Goal: Information Seeking & Learning: Learn about a topic

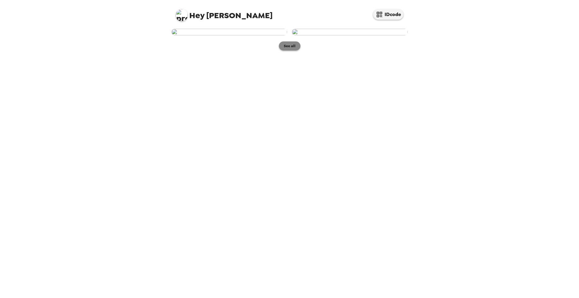
click at [289, 51] on button "See all" at bounding box center [289, 45] width 21 height 9
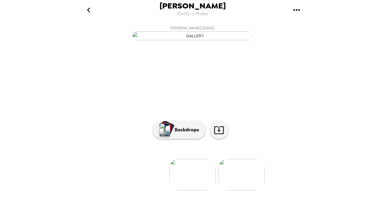
scroll to position [58, 0]
click at [191, 133] on p "Backdrops" at bounding box center [186, 129] width 28 height 7
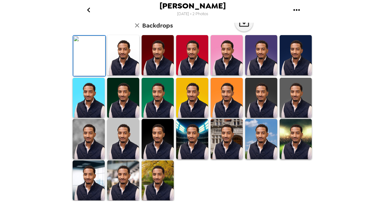
scroll to position [159, 0]
click at [122, 179] on img at bounding box center [123, 180] width 32 height 40
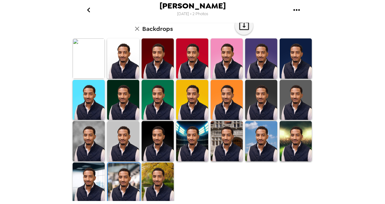
click at [130, 178] on img at bounding box center [124, 183] width 32 height 40
click at [353, 86] on div "Brandon Francis 9/23/2025 • 2 Photos Brandon Francis , 09-23-2025 Backdrops" at bounding box center [192, 102] width 385 height 204
click at [81, 142] on img at bounding box center [89, 141] width 32 height 40
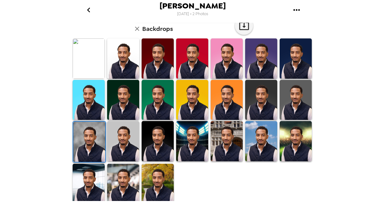
click at [87, 7] on icon "go back" at bounding box center [89, 10] width 10 height 10
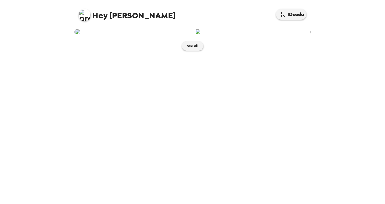
click at [248, 35] on img at bounding box center [253, 32] width 116 height 7
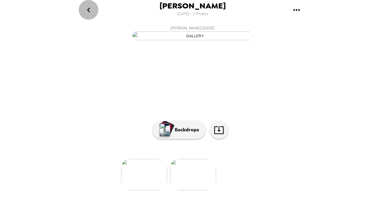
click at [92, 10] on icon "go back" at bounding box center [89, 10] width 10 height 10
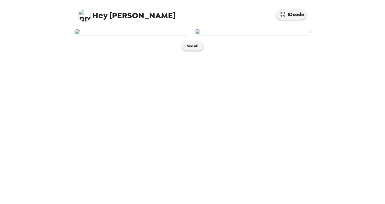
click at [344, 133] on div "Hey Brandon IDcode See all" at bounding box center [192, 102] width 385 height 204
click at [195, 51] on button "See all" at bounding box center [192, 45] width 21 height 9
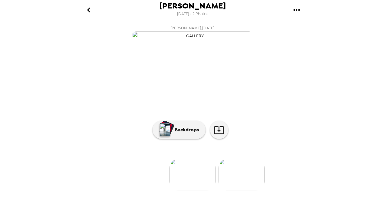
click at [248, 185] on img at bounding box center [241, 174] width 46 height 31
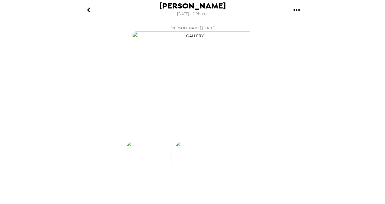
scroll to position [0, 48]
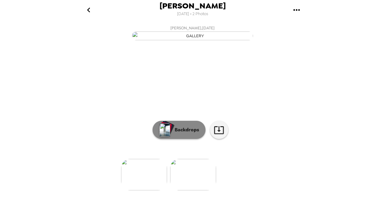
click at [165, 136] on img "button" at bounding box center [164, 129] width 11 height 13
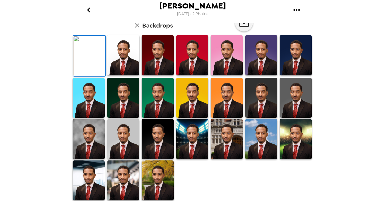
scroll to position [40, 0]
click at [260, 75] on img at bounding box center [261, 55] width 32 height 40
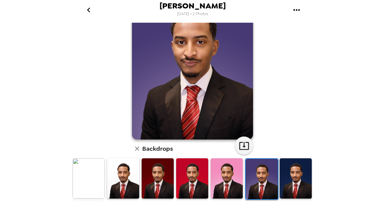
click at [356, 124] on div "Brandon Francis 9/23/2025 • 2 Photos Brandon Francis , 09-23-2025 Backdrops" at bounding box center [192, 102] width 385 height 204
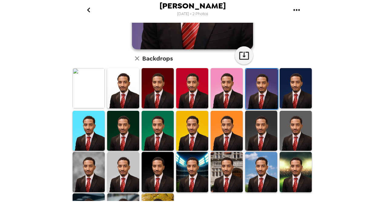
scroll to position [140, 0]
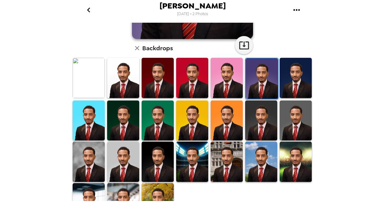
click at [163, 127] on img at bounding box center [158, 120] width 32 height 40
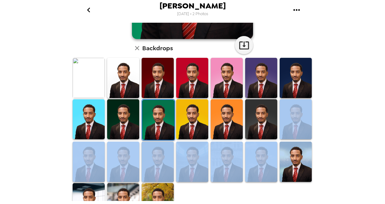
drag, startPoint x: 314, startPoint y: 140, endPoint x: 315, endPoint y: 106, distance: 33.9
click at [315, 106] on div "Brandon Francis 9/23/2025 • 2 Photos Brandon Francis , 09-23-2025 Backdrops" at bounding box center [192, 102] width 385 height 204
drag, startPoint x: 315, startPoint y: 106, endPoint x: 338, endPoint y: 105, distance: 23.0
click at [338, 105] on div "Brandon Francis 9/23/2025 • 2 Photos Brandon Francis , 09-23-2025 Backdrops" at bounding box center [192, 102] width 385 height 204
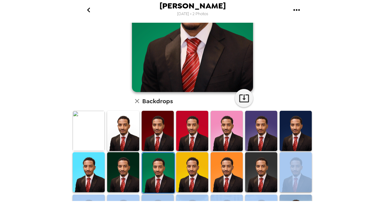
scroll to position [88, 0]
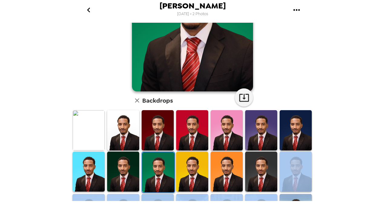
click at [290, 170] on img at bounding box center [296, 172] width 32 height 40
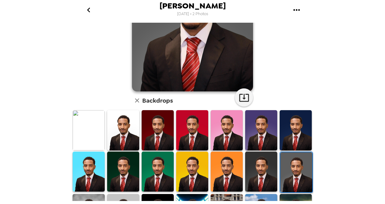
click at [372, 130] on div "Brandon Francis 9/23/2025 • 2 Photos Brandon Francis , 09-23-2025 Backdrops" at bounding box center [192, 102] width 385 height 204
click at [302, 170] on img at bounding box center [296, 172] width 32 height 40
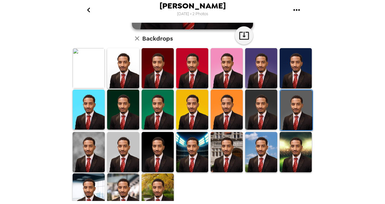
scroll to position [159, 0]
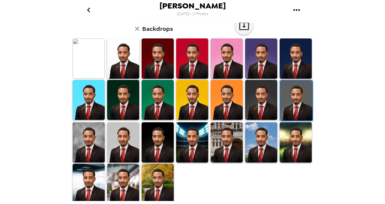
click at [82, 140] on img at bounding box center [89, 142] width 32 height 40
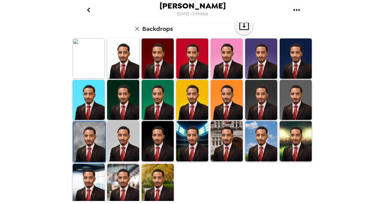
click at [123, 145] on img at bounding box center [123, 141] width 32 height 40
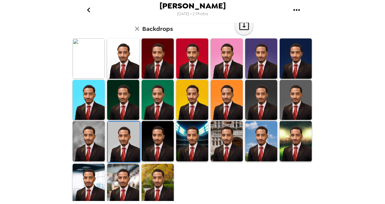
click at [123, 182] on img at bounding box center [123, 184] width 32 height 40
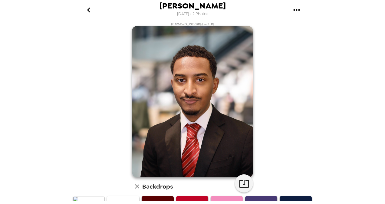
scroll to position [0, 0]
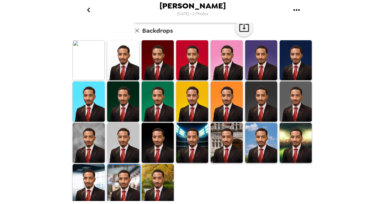
scroll to position [159, 0]
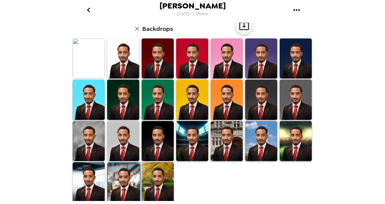
click at [126, 138] on img at bounding box center [123, 141] width 32 height 40
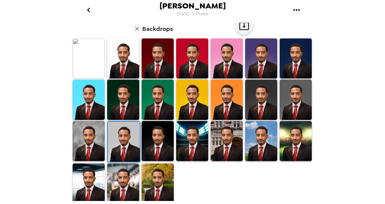
click at [83, 138] on img at bounding box center [89, 141] width 32 height 40
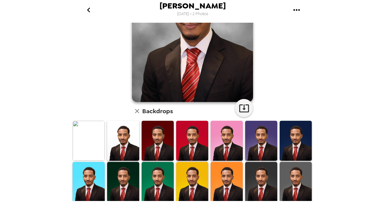
scroll to position [121, 0]
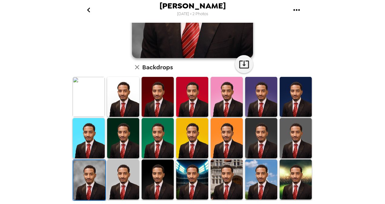
click at [117, 172] on img at bounding box center [123, 179] width 32 height 40
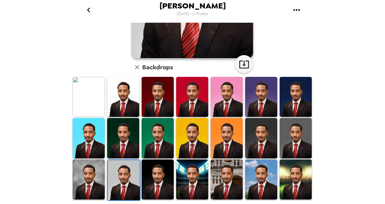
scroll to position [0, 0]
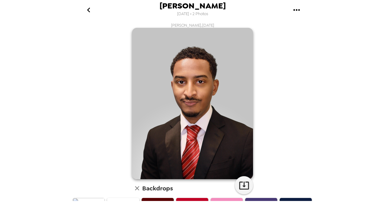
click at [298, 11] on icon "gallery menu" at bounding box center [297, 10] width 10 height 10
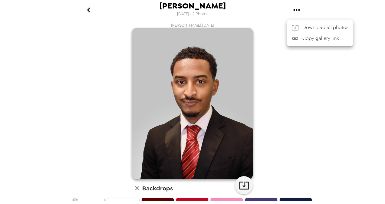
click at [343, 11] on div at bounding box center [192, 102] width 385 height 204
